Goal: Check status

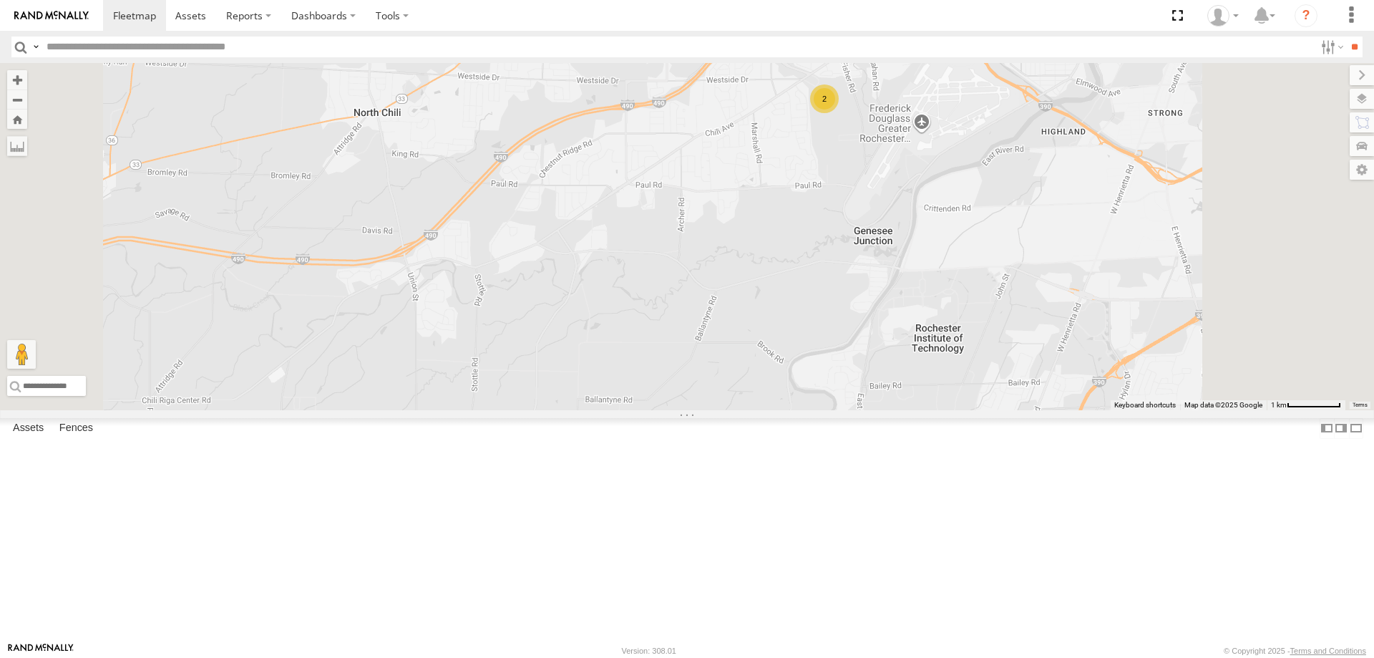
drag, startPoint x: 779, startPoint y: 205, endPoint x: 744, endPoint y: 351, distance: 151.0
click at [744, 351] on div "5 2" at bounding box center [687, 236] width 1374 height 347
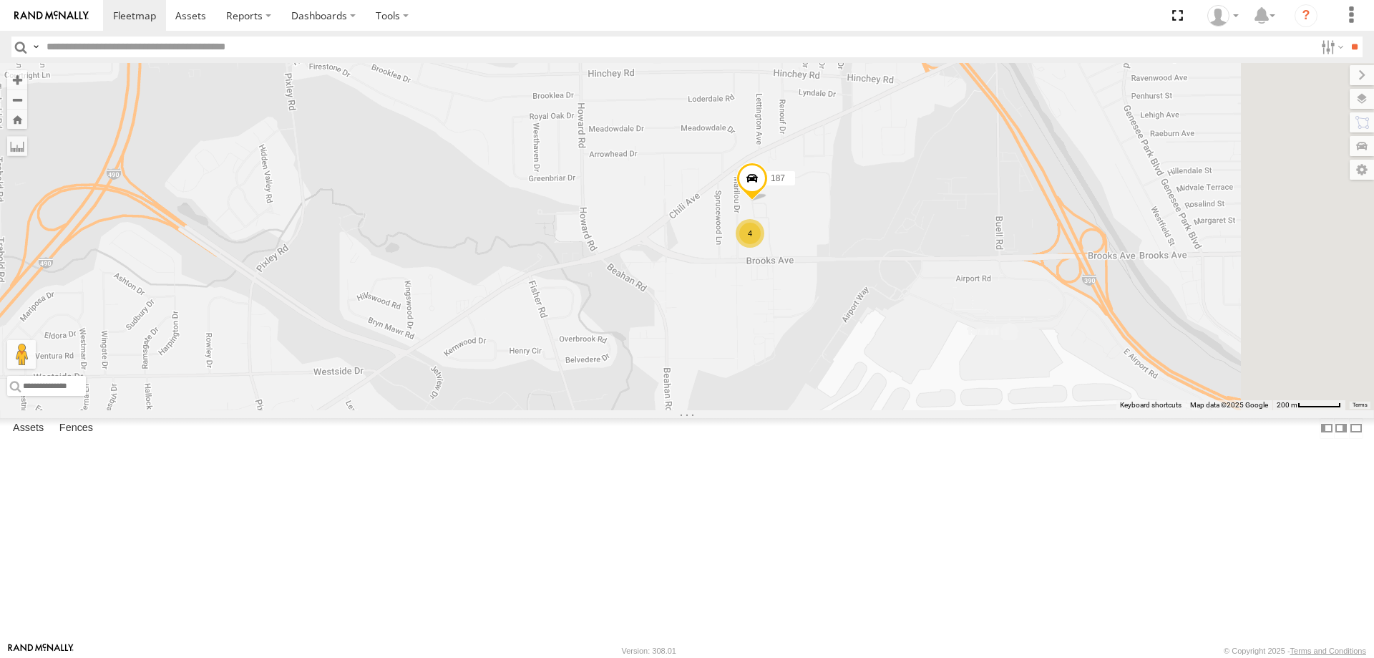
drag, startPoint x: 1106, startPoint y: 285, endPoint x: 822, endPoint y: 412, distance: 311.4
click at [822, 410] on div "179 214 4 187" at bounding box center [687, 236] width 1374 height 347
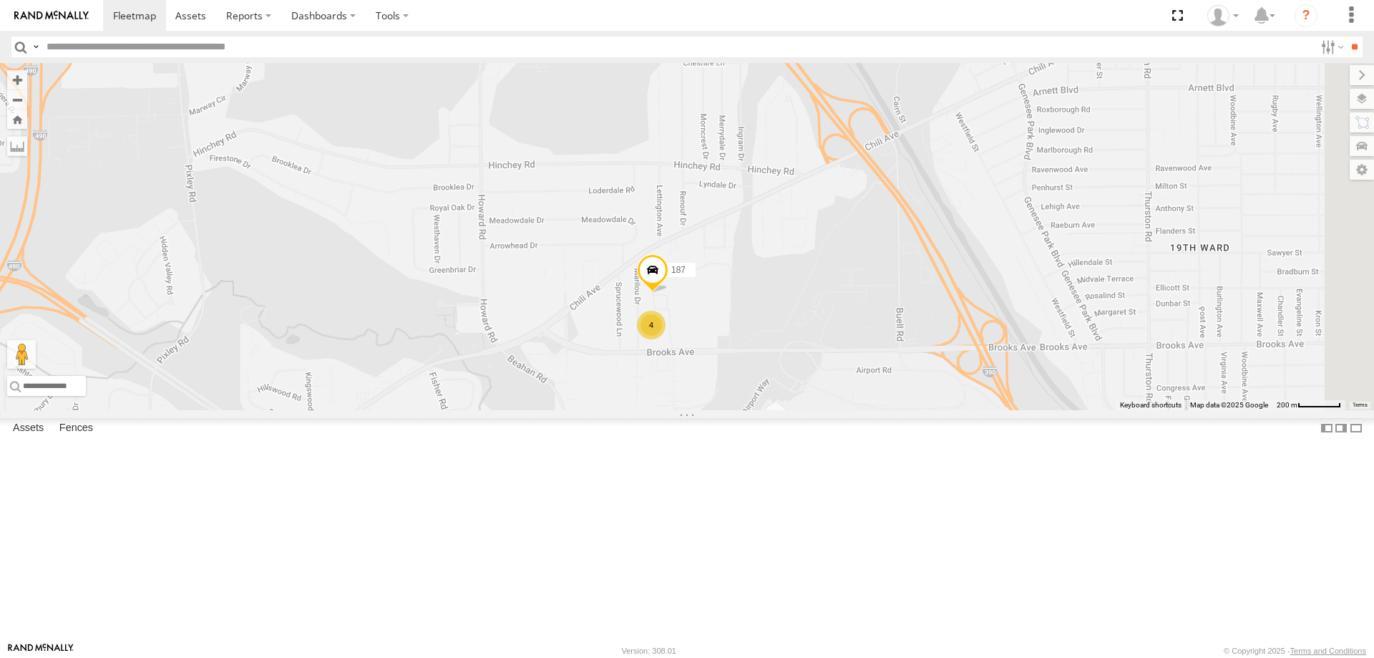
drag, startPoint x: 839, startPoint y: 384, endPoint x: 787, endPoint y: 461, distance: 92.9
click at [787, 410] on div "179 214 4 187" at bounding box center [687, 236] width 1374 height 347
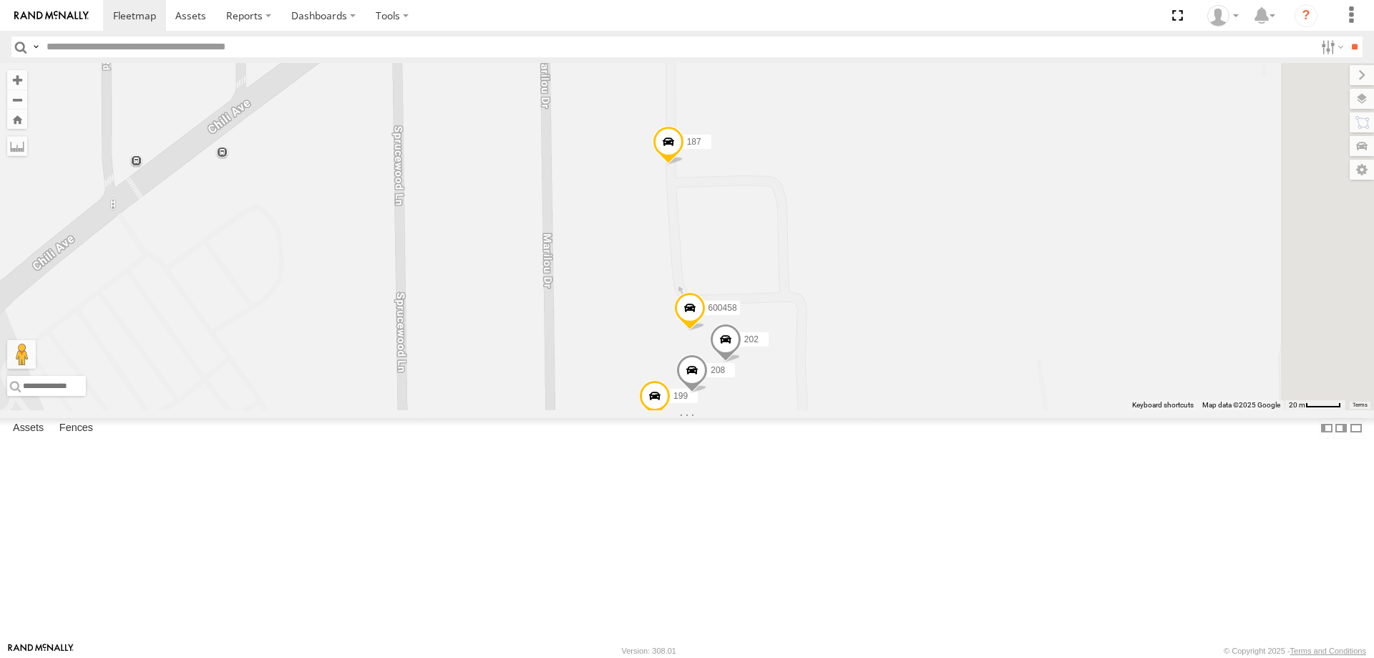
drag, startPoint x: 847, startPoint y: 306, endPoint x: 772, endPoint y: 337, distance: 80.8
click at [775, 346] on div "179 214 187 199 600458 202 208" at bounding box center [687, 236] width 1374 height 347
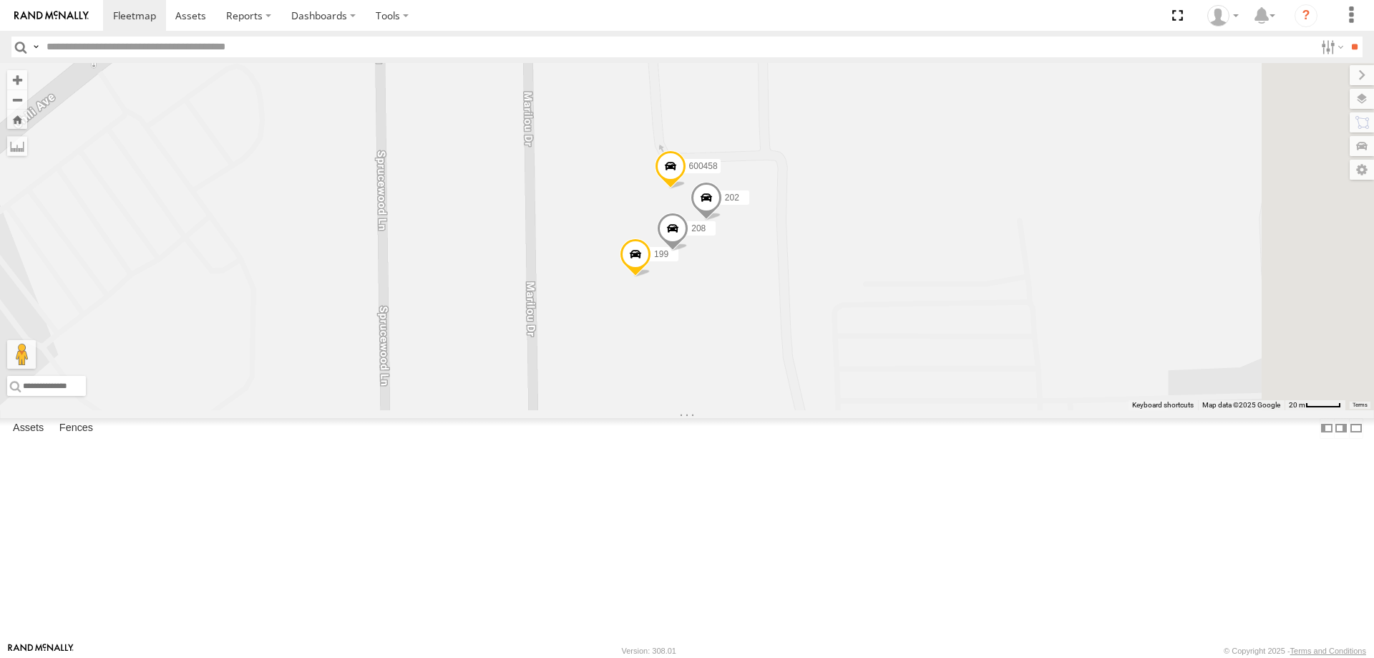
drag, startPoint x: 912, startPoint y: 327, endPoint x: 922, endPoint y: 383, distance: 56.6
click at [922, 383] on div "179 214 187 199 600458 202 208" at bounding box center [687, 236] width 1374 height 347
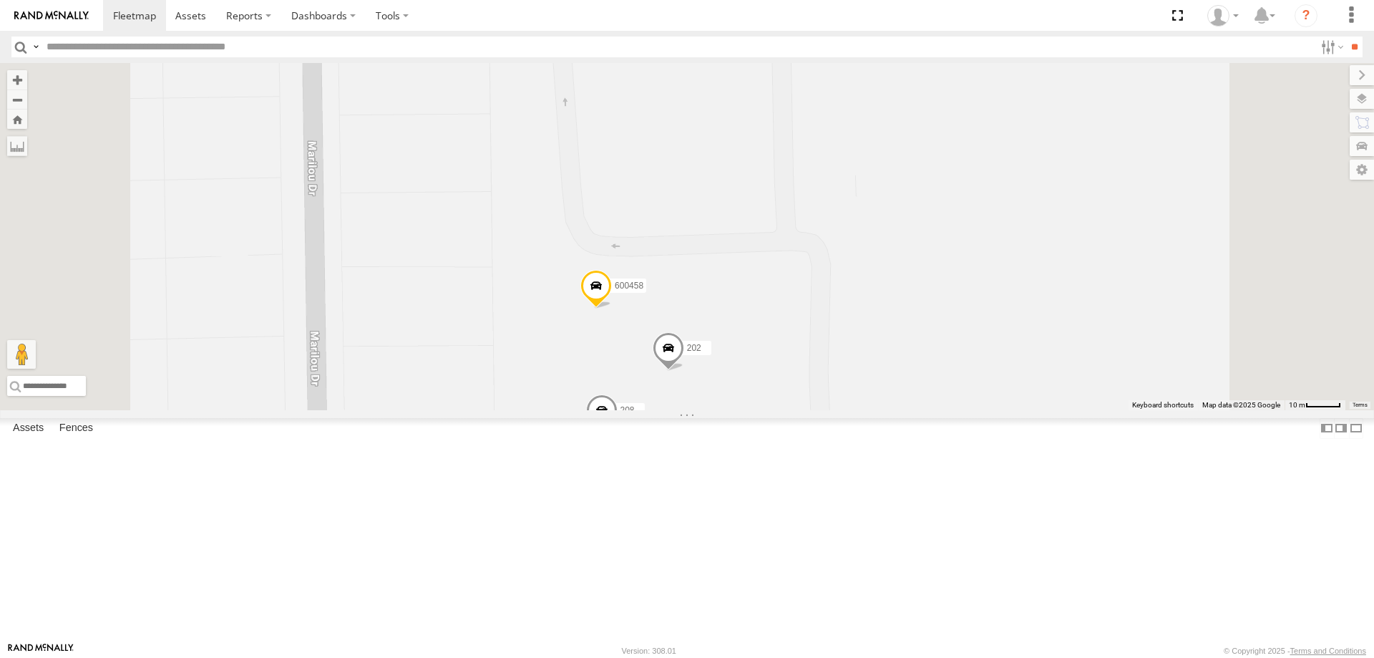
drag, startPoint x: 661, startPoint y: 245, endPoint x: 645, endPoint y: 467, distance: 221.7
click at [645, 410] on div "187 199 600458 202 208" at bounding box center [687, 236] width 1374 height 347
drag, startPoint x: 605, startPoint y: 573, endPoint x: 802, endPoint y: 268, distance: 363.1
click at [802, 268] on div "187 199 600458 202 208" at bounding box center [687, 236] width 1374 height 347
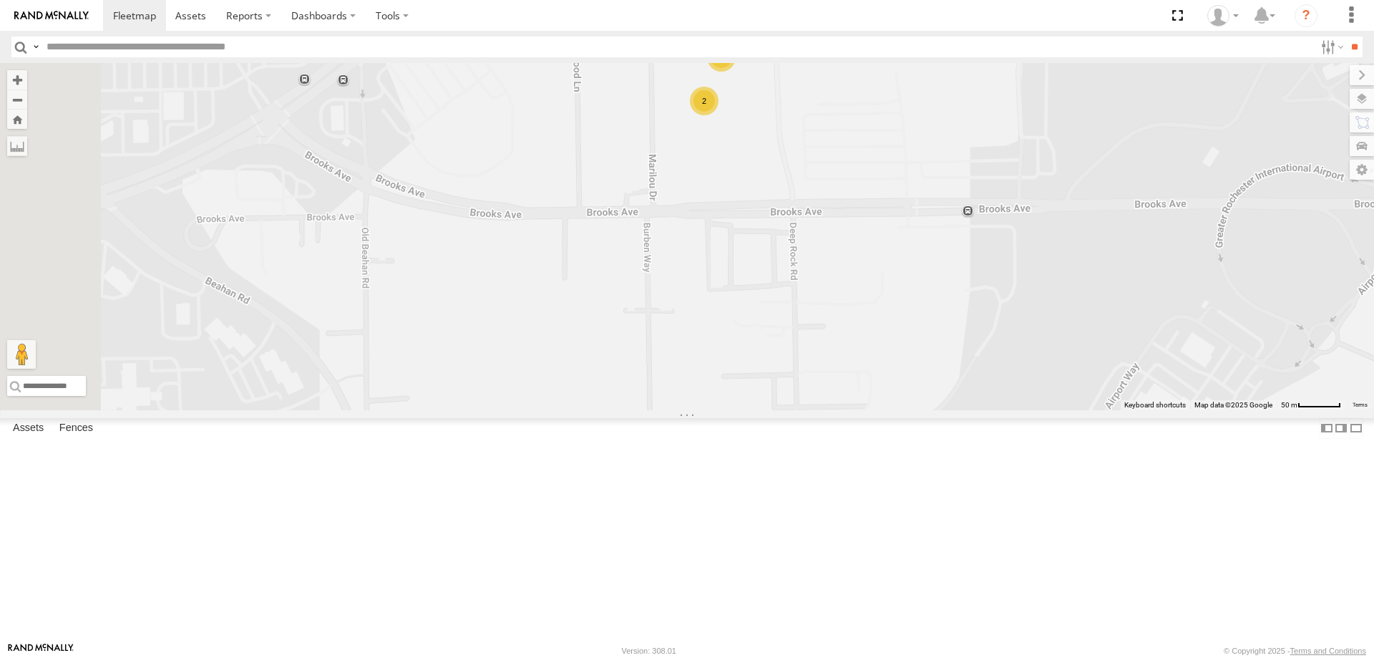
drag, startPoint x: 757, startPoint y: 532, endPoint x: 816, endPoint y: 273, distance: 264.9
click at [814, 279] on div "187 2 2" at bounding box center [687, 236] width 1374 height 347
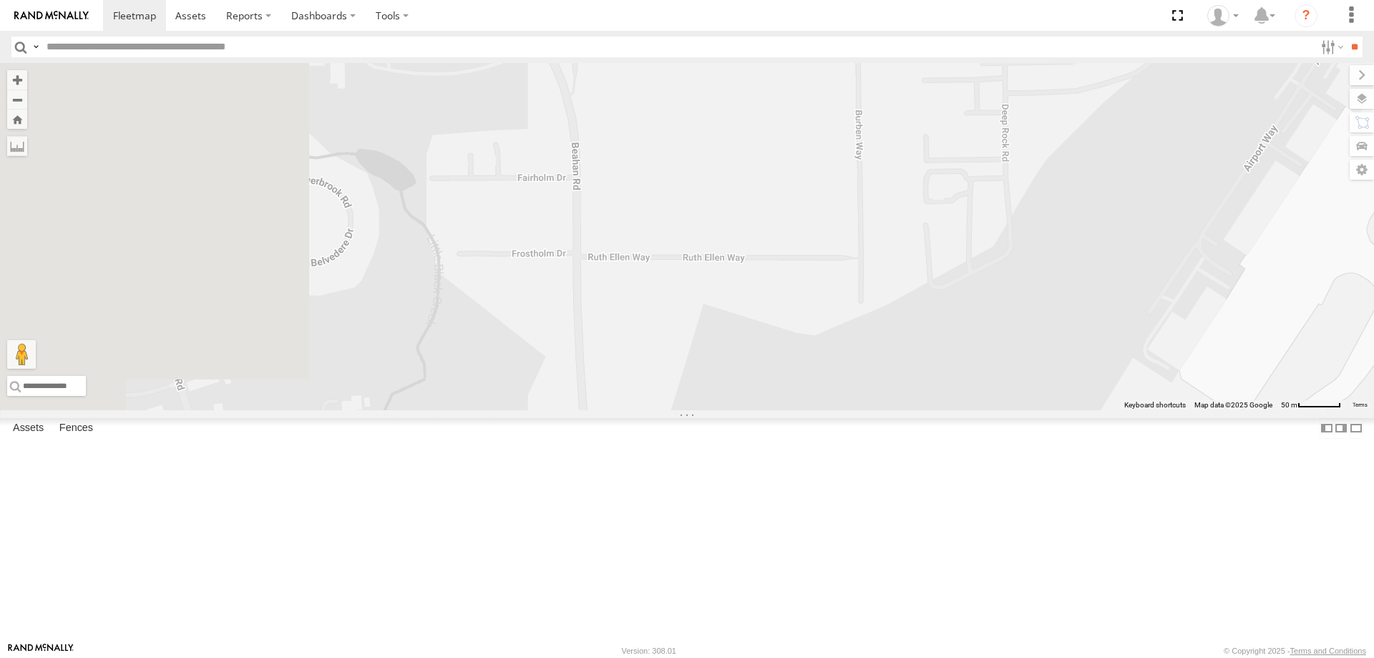
drag, startPoint x: 711, startPoint y: 506, endPoint x: 995, endPoint y: 251, distance: 382.1
click at [995, 253] on div "187 2 2" at bounding box center [687, 236] width 1374 height 347
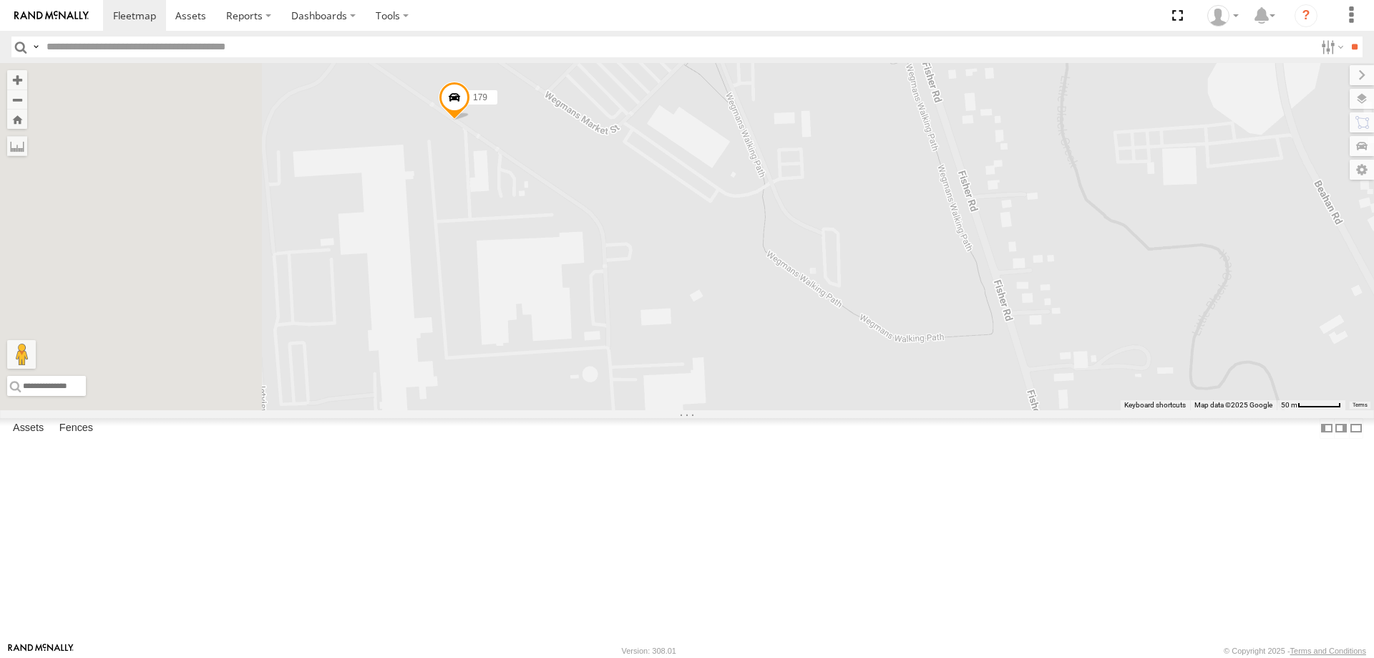
drag, startPoint x: 608, startPoint y: 408, endPoint x: 889, endPoint y: 305, distance: 298.9
click at [889, 305] on div "187 2 2 179" at bounding box center [687, 236] width 1374 height 347
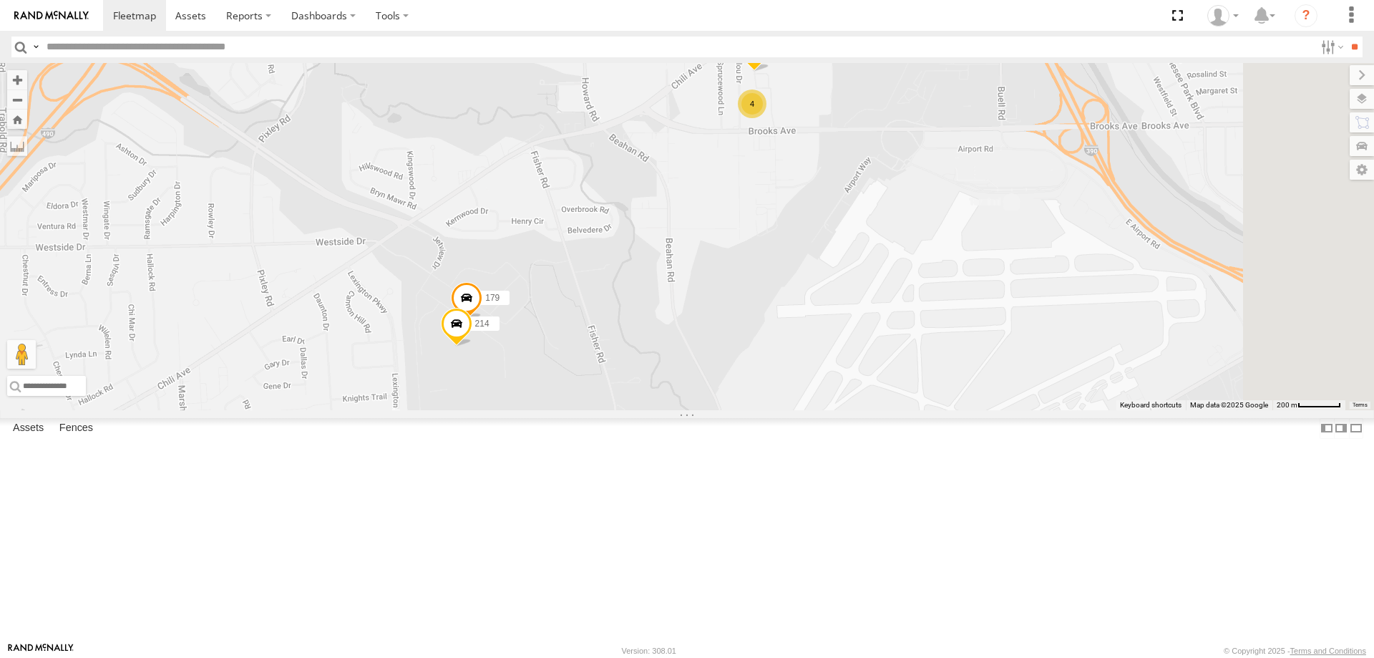
drag, startPoint x: 905, startPoint y: 291, endPoint x: 759, endPoint y: 467, distance: 228.6
click at [759, 410] on div "187 179 214 4" at bounding box center [687, 236] width 1374 height 347
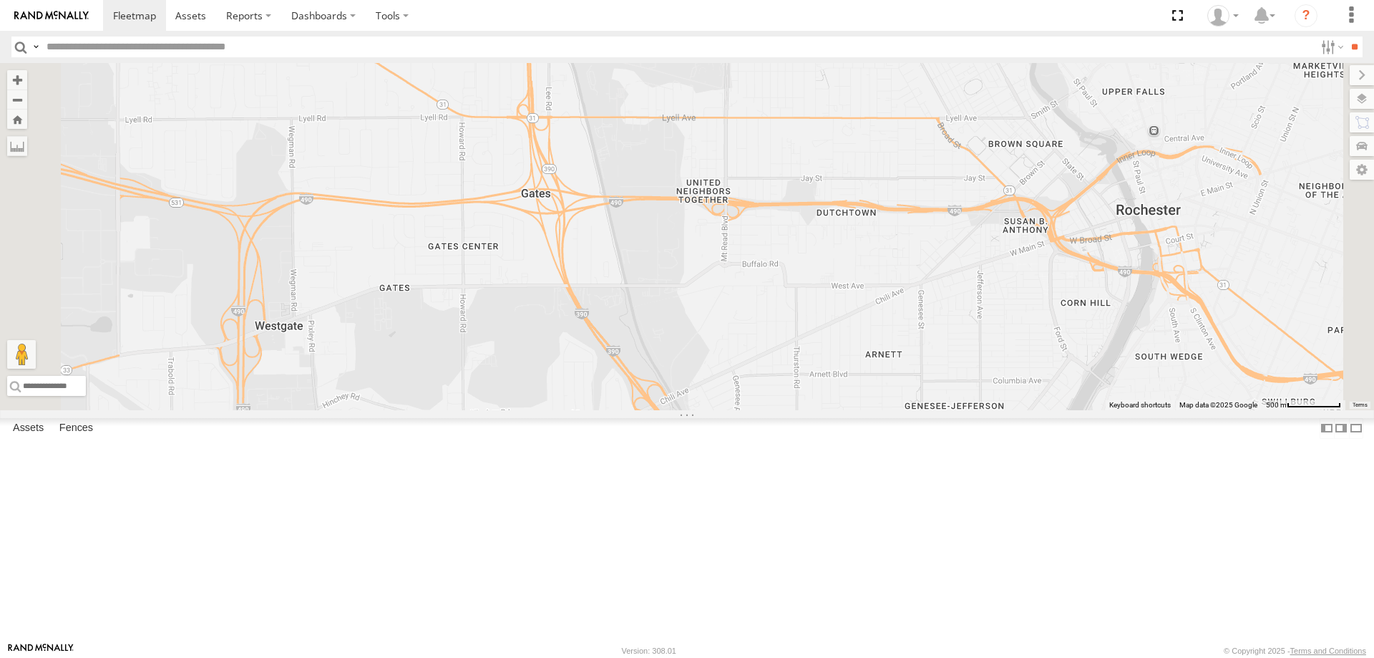
drag, startPoint x: 678, startPoint y: 167, endPoint x: 706, endPoint y: 400, distance: 235.0
click at [704, 391] on div "5 2" at bounding box center [687, 236] width 1374 height 347
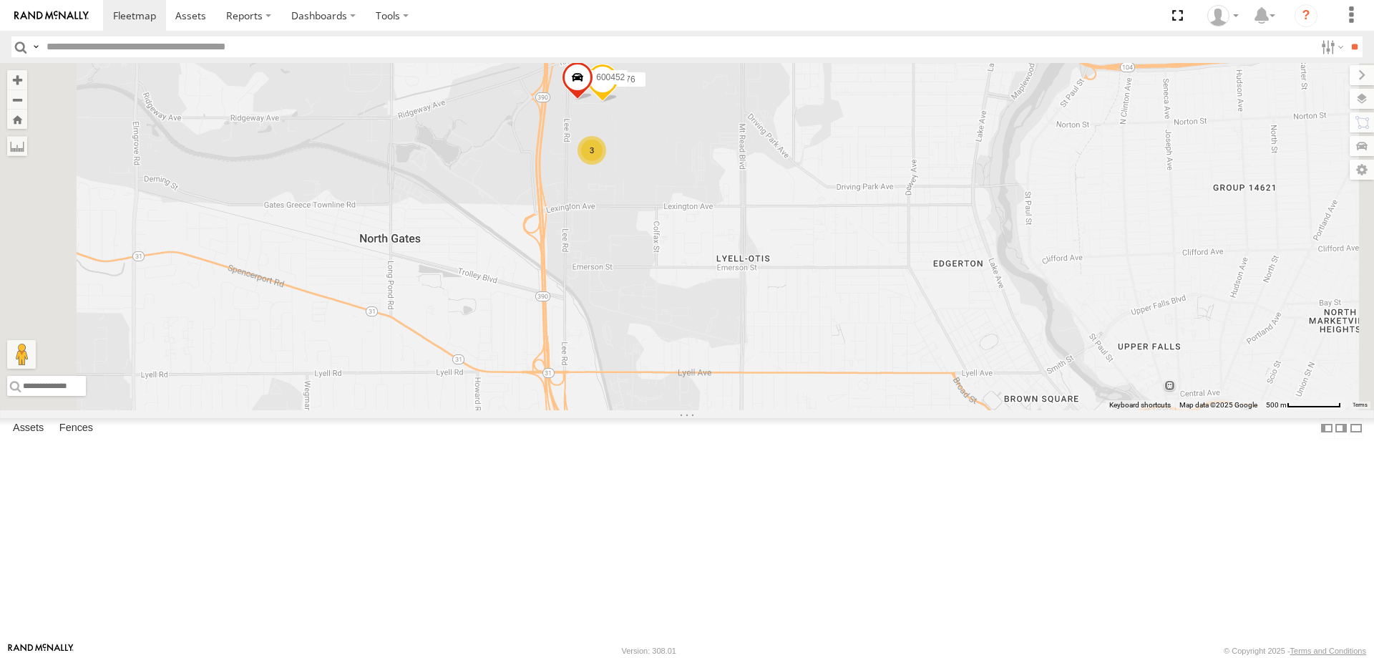
drag, startPoint x: 701, startPoint y: 235, endPoint x: 698, endPoint y: 366, distance: 130.3
click at [698, 366] on div "5 2 3 176 600452" at bounding box center [687, 236] width 1374 height 347
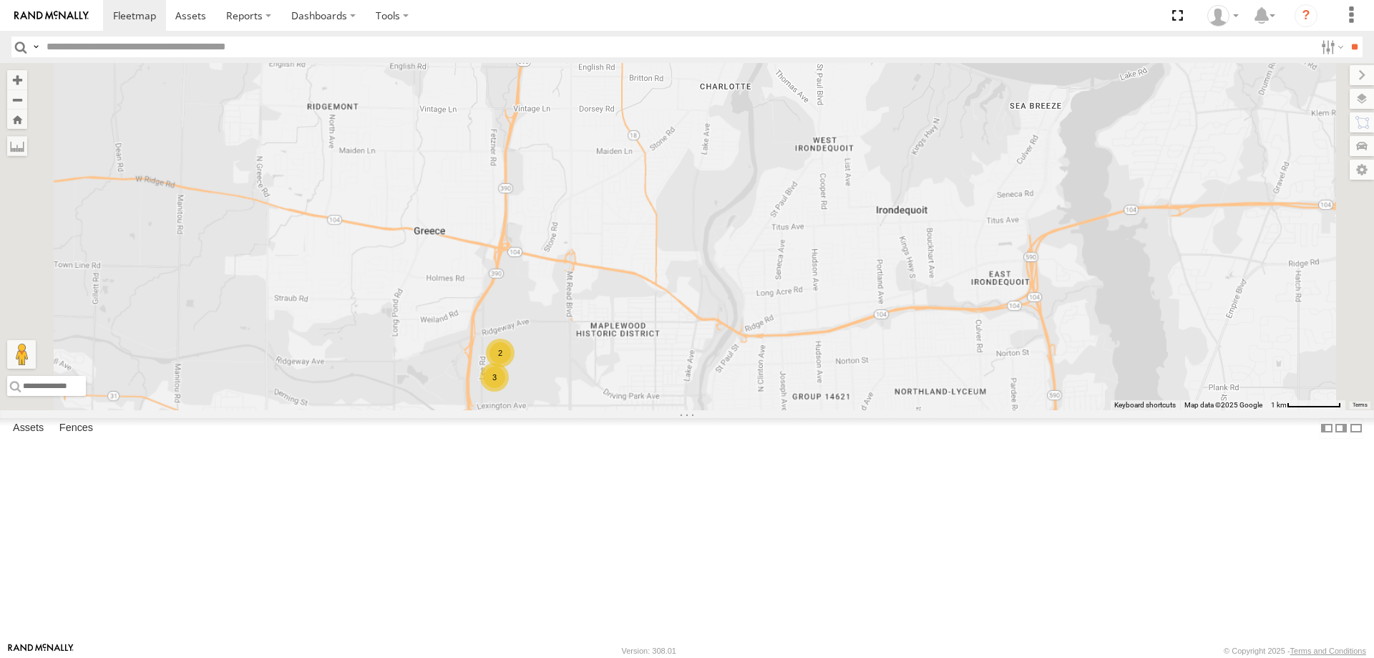
drag, startPoint x: 632, startPoint y: 546, endPoint x: 726, endPoint y: 287, distance: 275.8
click at [723, 291] on div "3 2" at bounding box center [687, 236] width 1374 height 347
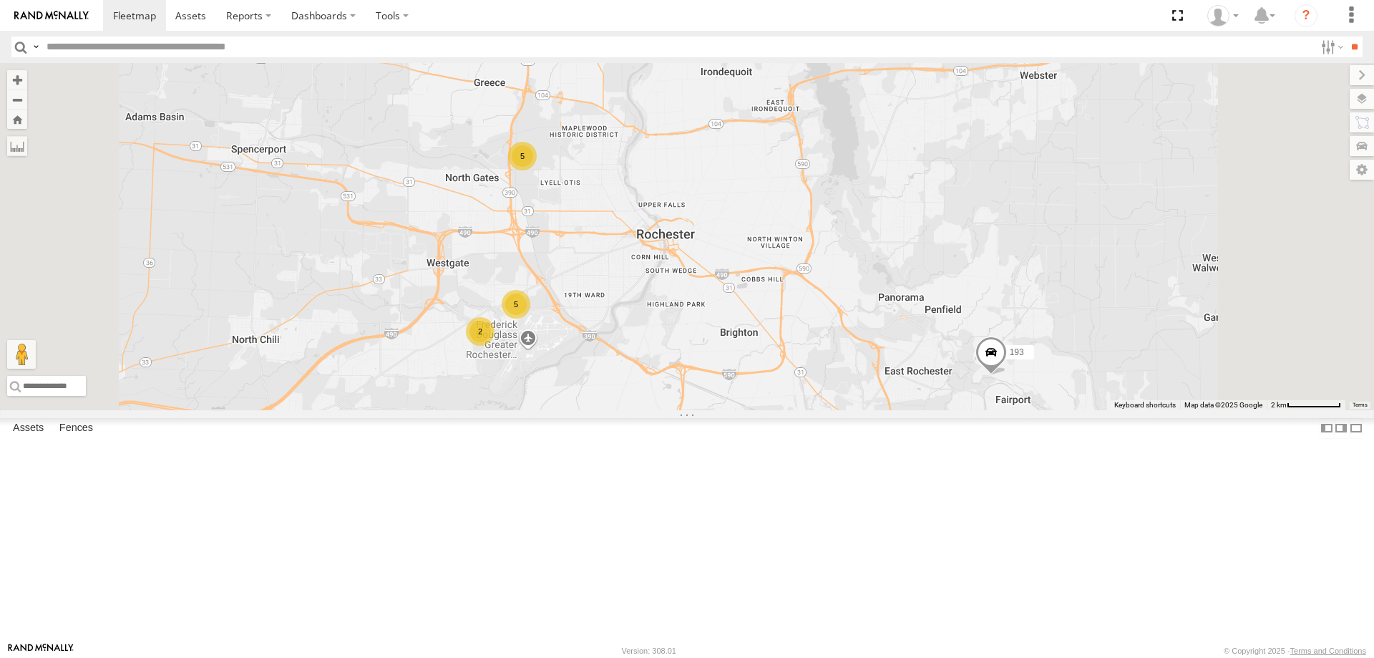
drag, startPoint x: 727, startPoint y: 278, endPoint x: 715, endPoint y: 326, distance: 48.8
click at [715, 326] on div "5 5 193 2" at bounding box center [687, 236] width 1374 height 347
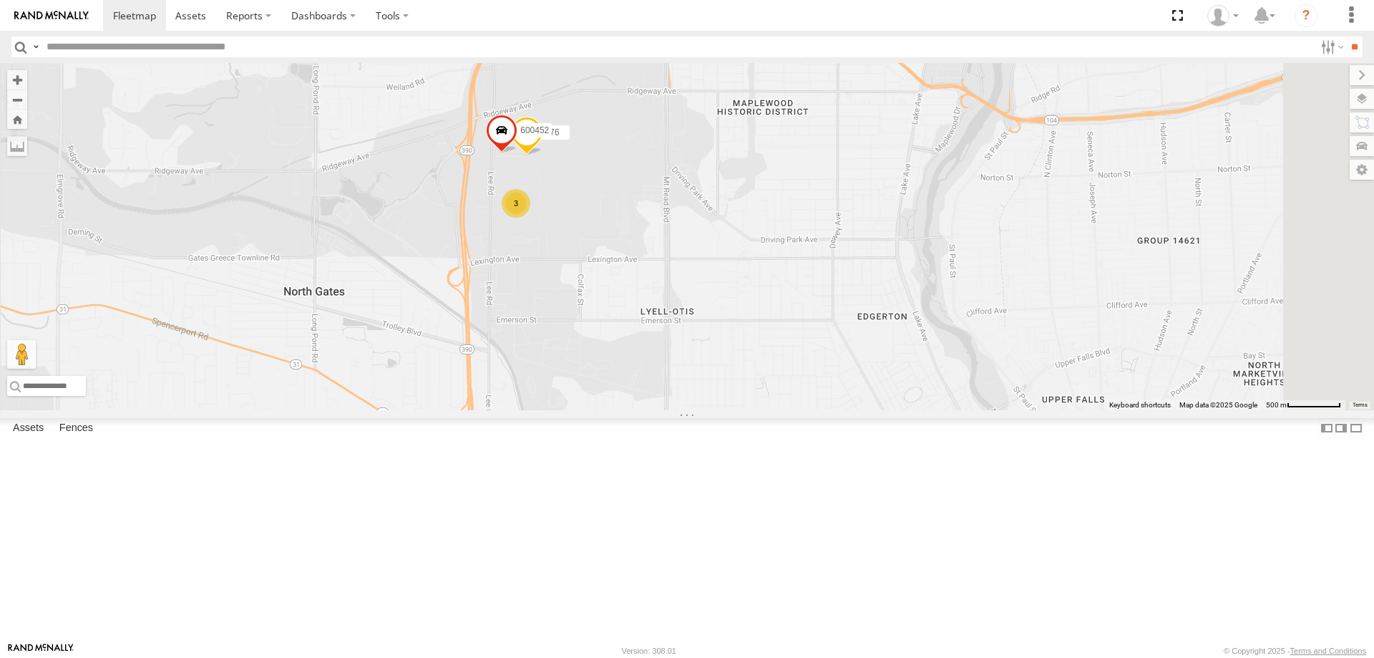
drag, startPoint x: 690, startPoint y: 283, endPoint x: 735, endPoint y: 366, distance: 93.8
click at [734, 364] on div "193 3 176 600452" at bounding box center [687, 236] width 1374 height 347
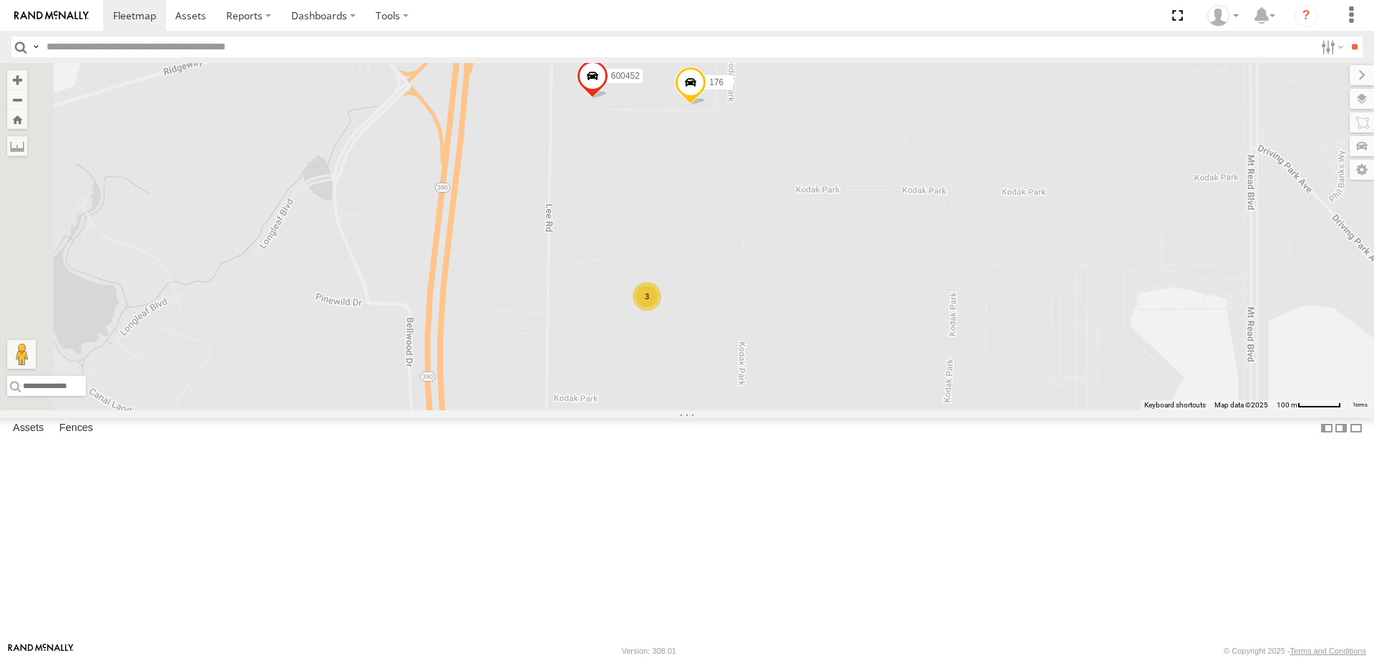
drag, startPoint x: 532, startPoint y: 384, endPoint x: 783, endPoint y: 447, distance: 258.3
click at [781, 410] on div "193 176 600452 3" at bounding box center [687, 236] width 1374 height 347
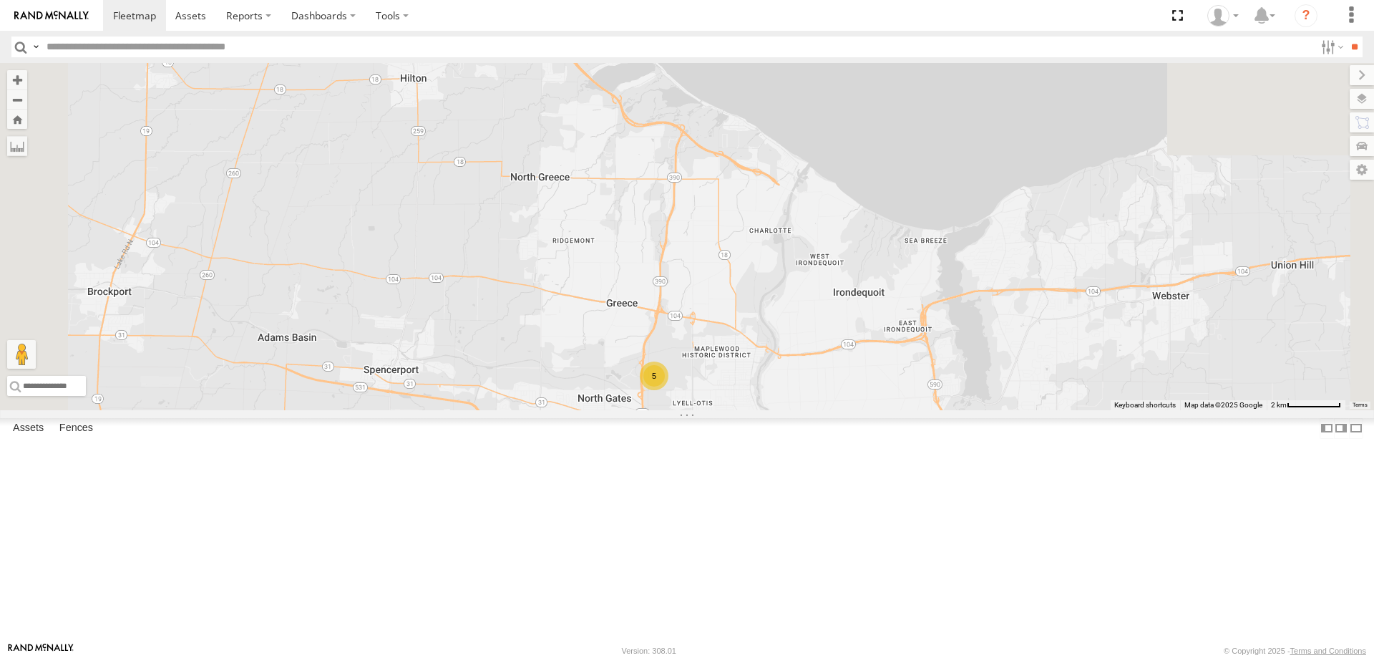
drag, startPoint x: 1144, startPoint y: 555, endPoint x: 804, endPoint y: 403, distance: 371.9
click at [839, 410] on div "193 5" at bounding box center [687, 236] width 1374 height 347
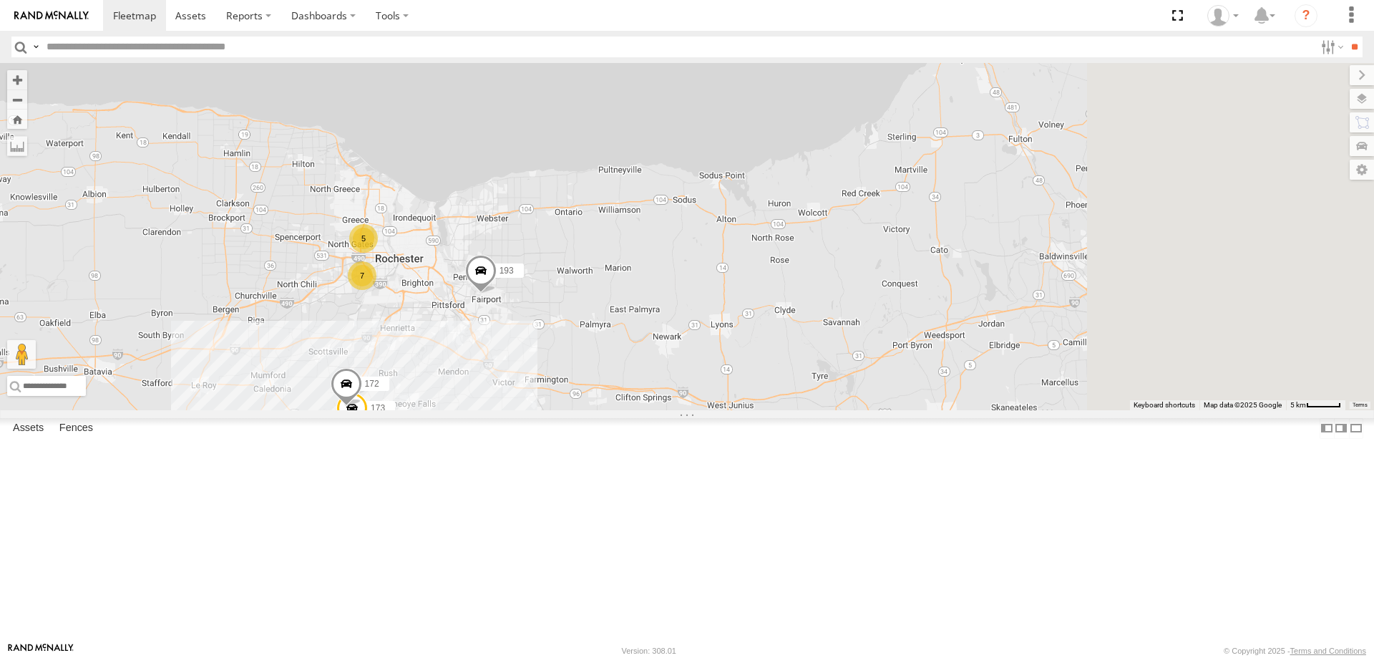
drag, startPoint x: 1025, startPoint y: 495, endPoint x: 719, endPoint y: 385, distance: 324.8
click at [719, 385] on div "193 13 5 9 7 173 172" at bounding box center [687, 236] width 1374 height 347
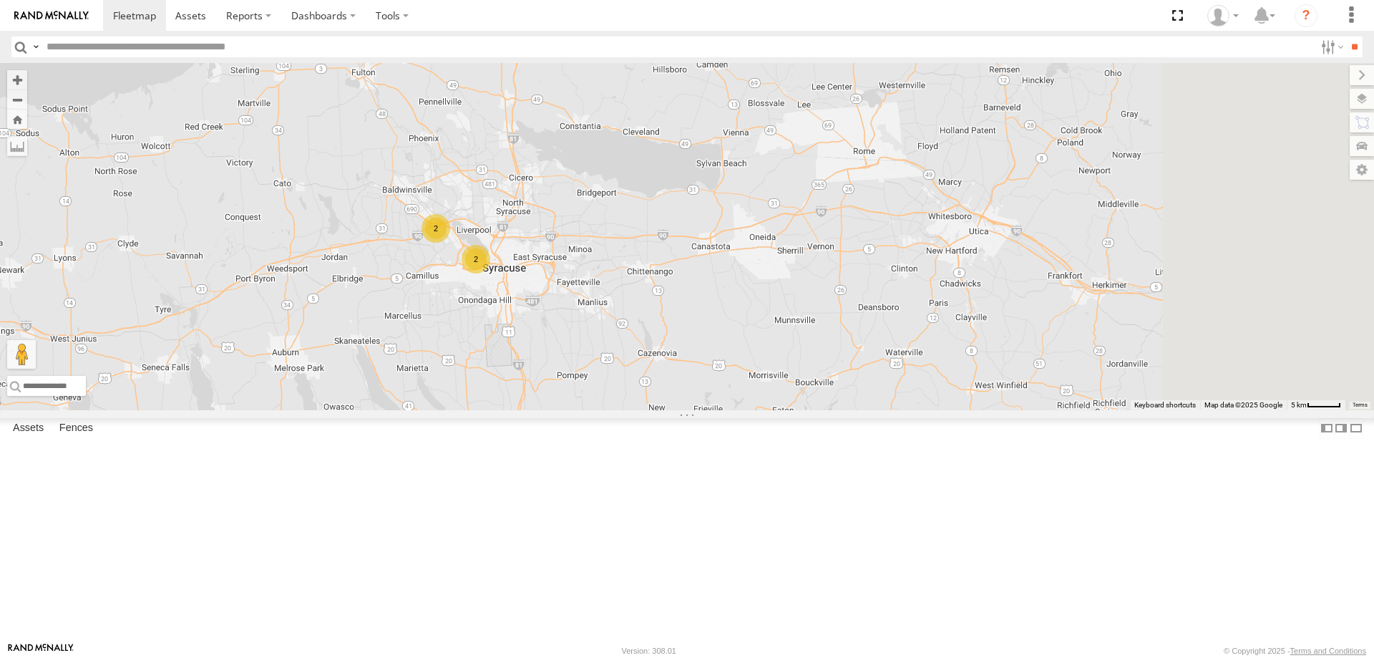
drag, startPoint x: 1154, startPoint y: 363, endPoint x: 774, endPoint y: 421, distance: 384.4
click at [787, 410] on div "193 13 5 9 7 173 172 2 2" at bounding box center [687, 236] width 1374 height 347
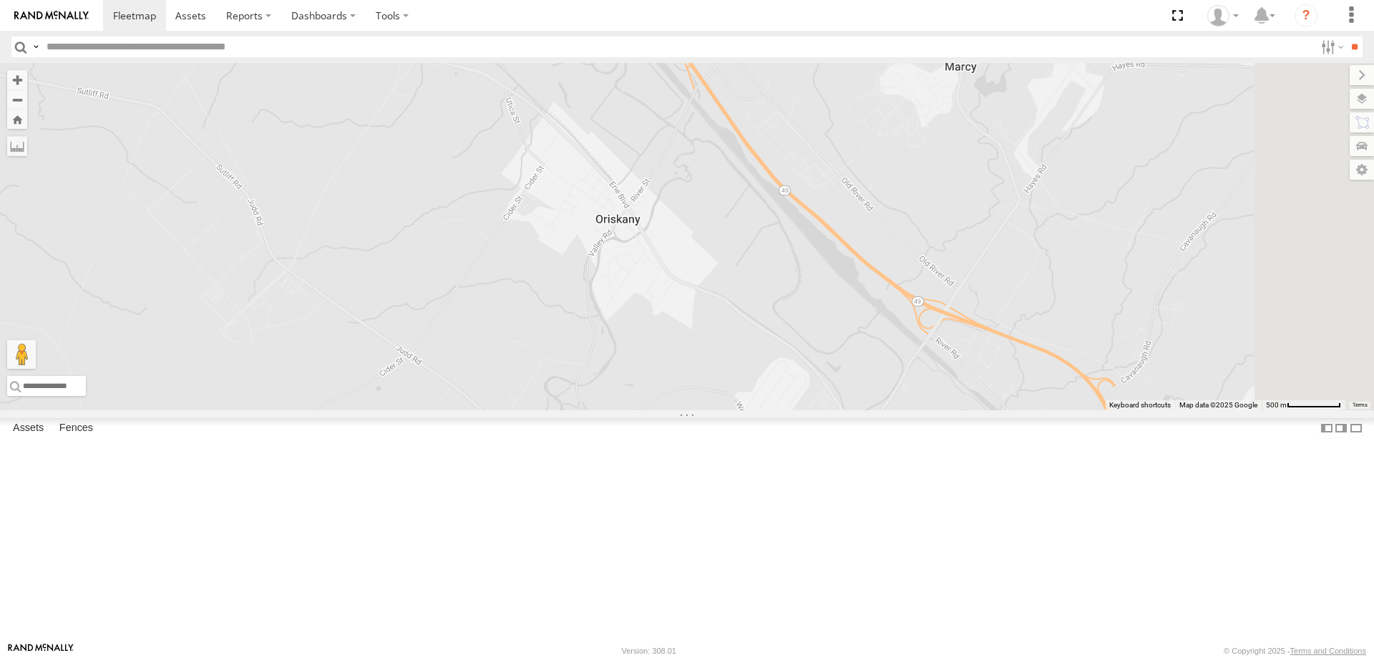
drag, startPoint x: 988, startPoint y: 243, endPoint x: 943, endPoint y: 459, distance: 221.3
click at [953, 410] on div "193 173 172" at bounding box center [687, 236] width 1374 height 347
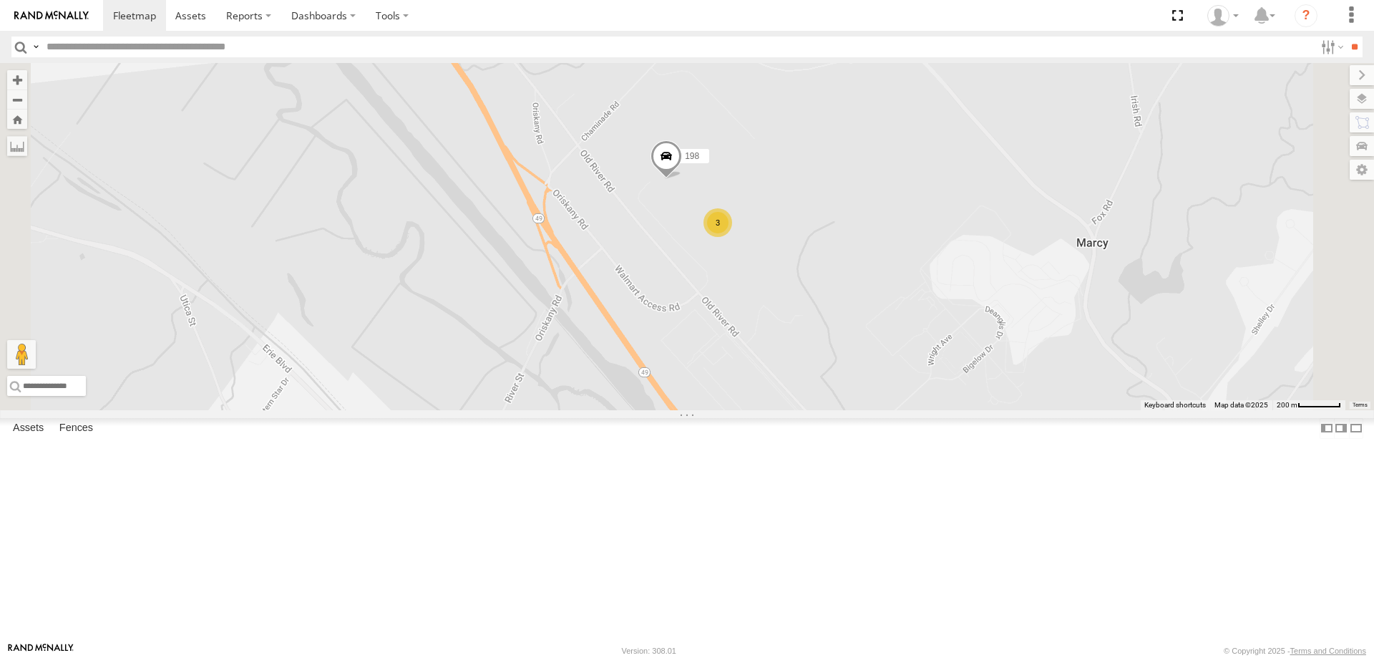
drag, startPoint x: 927, startPoint y: 374, endPoint x: 929, endPoint y: 462, distance: 88.8
click at [930, 410] on div "193 173 172 198 3" at bounding box center [687, 236] width 1374 height 347
